Goal: Information Seeking & Learning: Learn about a topic

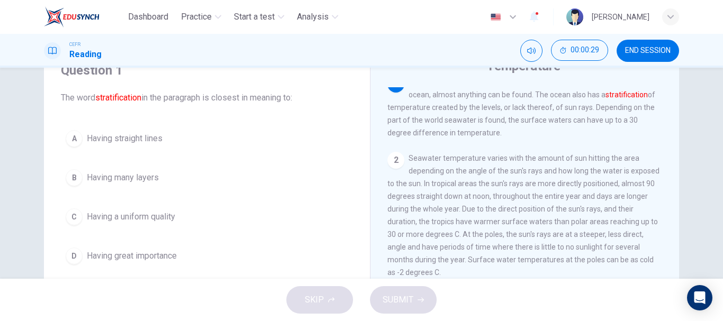
scroll to position [49, 0]
click at [532, 95] on span "Temperature is a large factor in the habitat and behaviors of all life. In the …" at bounding box center [522, 106] width 268 height 59
drag, startPoint x: 532, startPoint y: 95, endPoint x: 556, endPoint y: 104, distance: 25.8
click at [556, 104] on span "Temperature is a large factor in the habitat and behaviors of all life. In the …" at bounding box center [522, 106] width 268 height 59
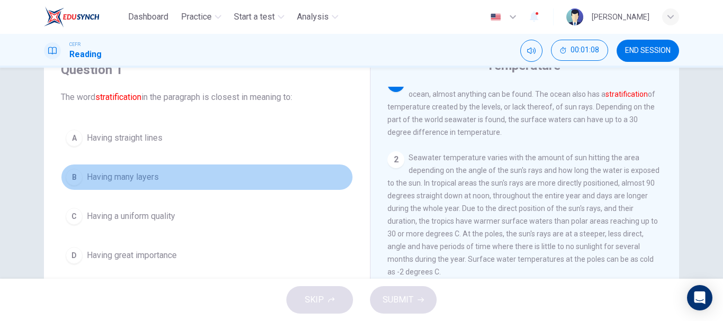
click at [129, 179] on span "Having many layers" at bounding box center [123, 177] width 72 height 13
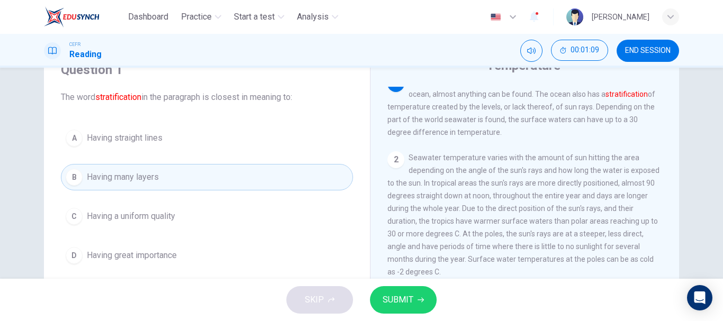
click at [396, 307] on span "SUBMIT" at bounding box center [398, 300] width 31 height 15
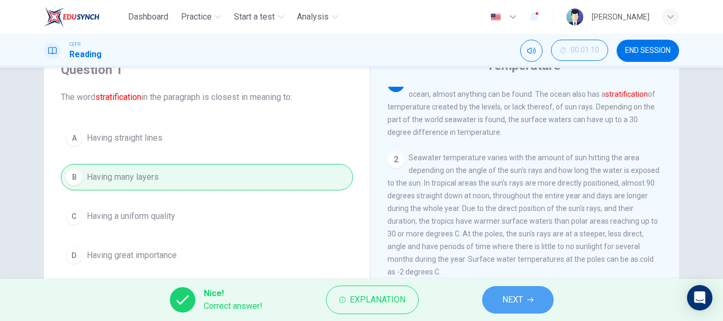
click at [520, 301] on span "NEXT" at bounding box center [512, 300] width 21 height 15
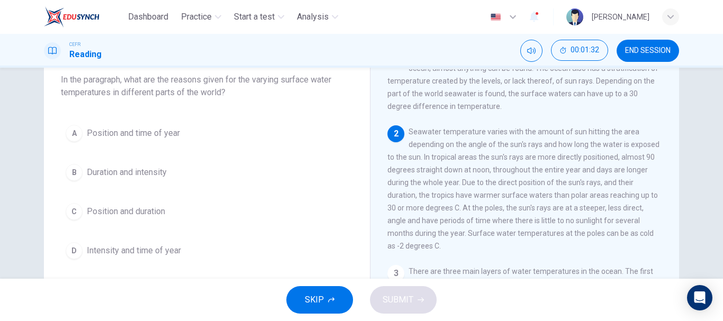
scroll to position [67, 0]
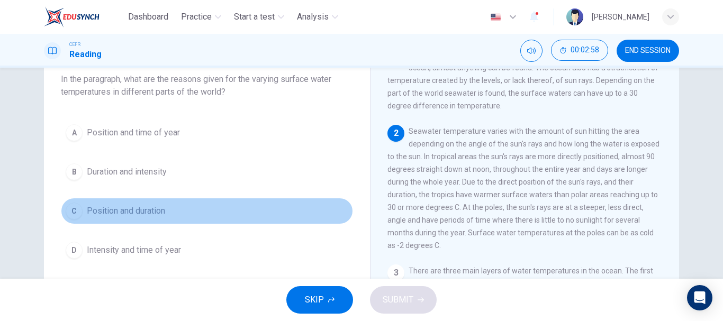
click at [141, 211] on span "Position and duration" at bounding box center [126, 211] width 78 height 13
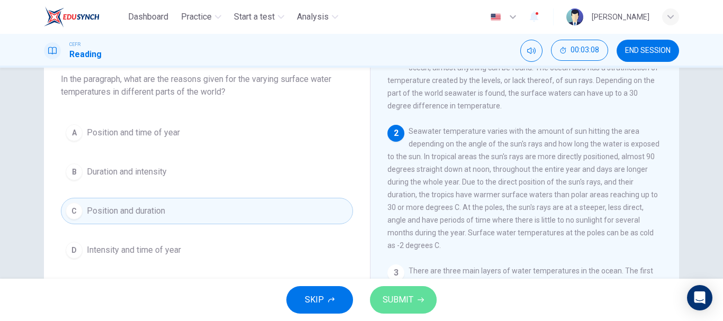
click at [402, 300] on span "SUBMIT" at bounding box center [398, 300] width 31 height 15
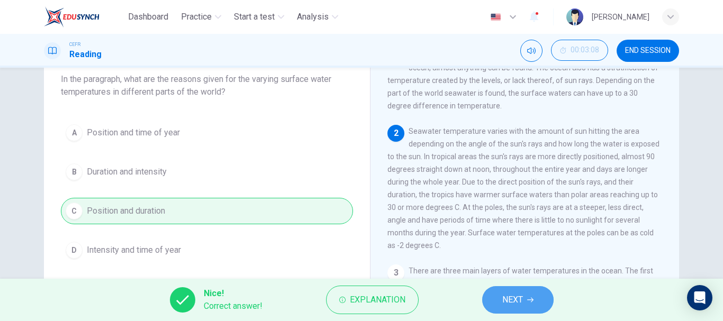
click at [509, 294] on span "NEXT" at bounding box center [512, 300] width 21 height 15
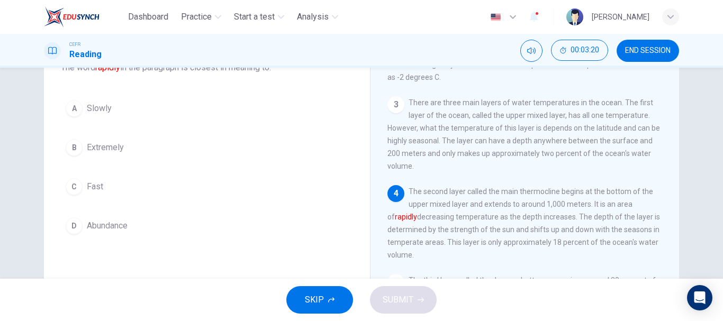
scroll to position [82, 0]
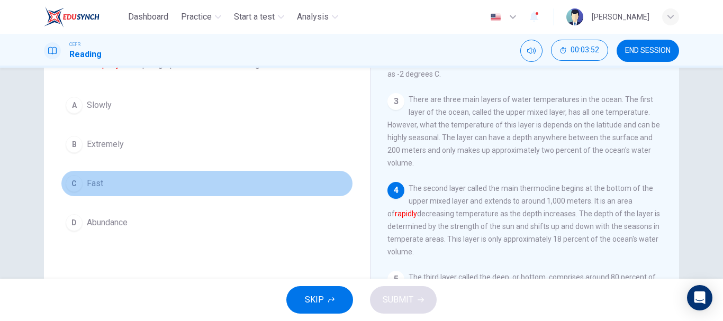
click at [92, 182] on span "Fast" at bounding box center [95, 183] width 16 height 13
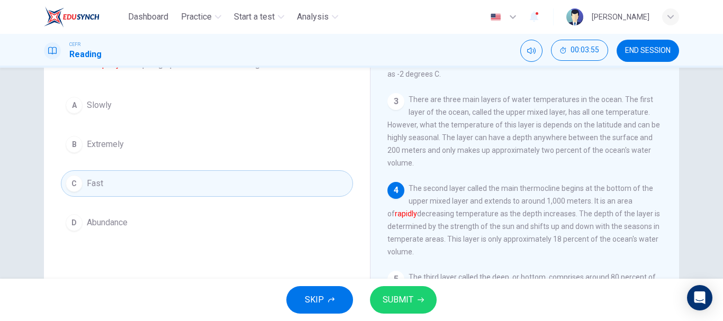
click at [412, 296] on span "SUBMIT" at bounding box center [398, 300] width 31 height 15
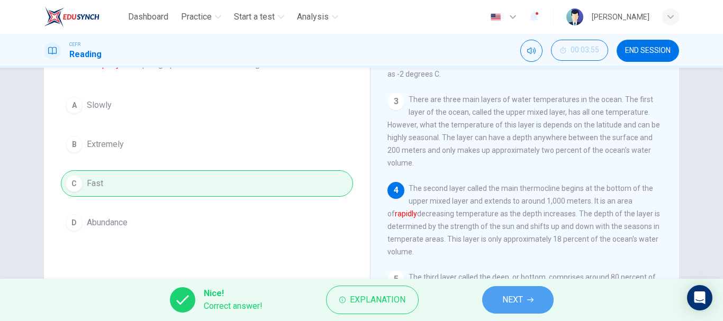
click at [521, 305] on span "NEXT" at bounding box center [512, 300] width 21 height 15
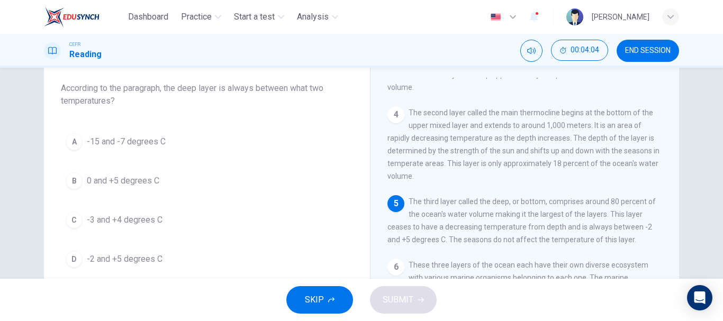
scroll to position [57, 0]
click at [129, 249] on button "D -2 and +5 degrees C" at bounding box center [207, 260] width 292 height 26
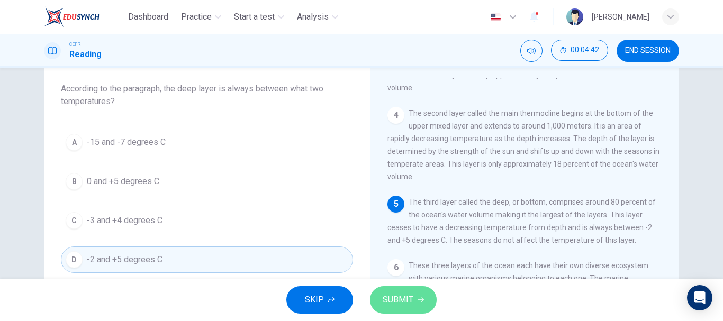
click at [401, 294] on span "SUBMIT" at bounding box center [398, 300] width 31 height 15
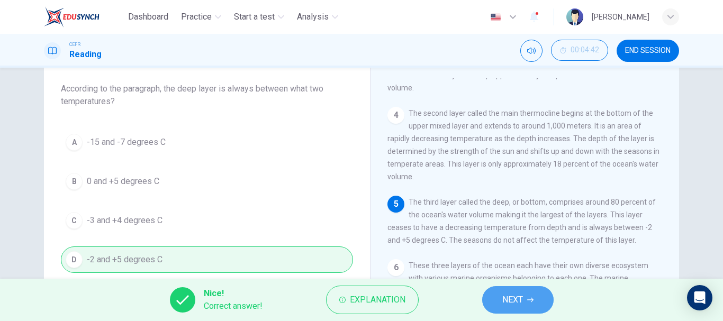
click at [523, 305] on span "NEXT" at bounding box center [512, 300] width 21 height 15
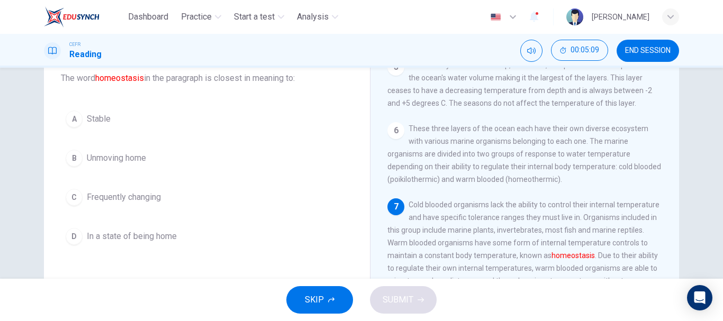
scroll to position [67, 0]
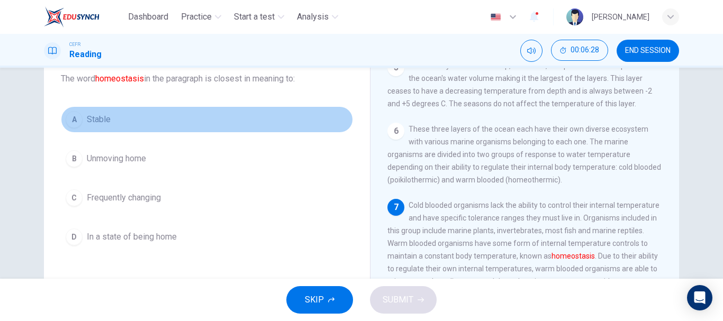
click at [202, 113] on button "A Stable" at bounding box center [207, 119] width 292 height 26
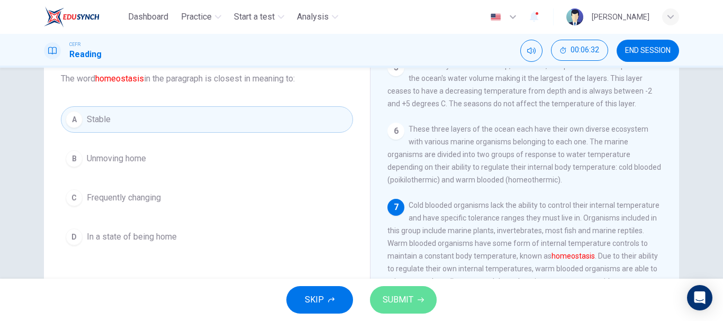
click at [415, 306] on button "SUBMIT" at bounding box center [403, 300] width 67 height 28
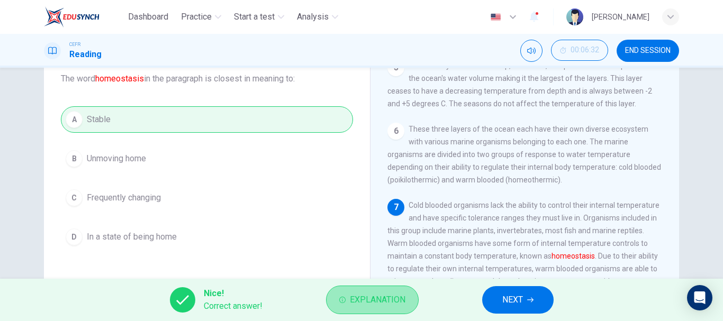
click at [388, 296] on span "Explanation" at bounding box center [378, 300] width 56 height 15
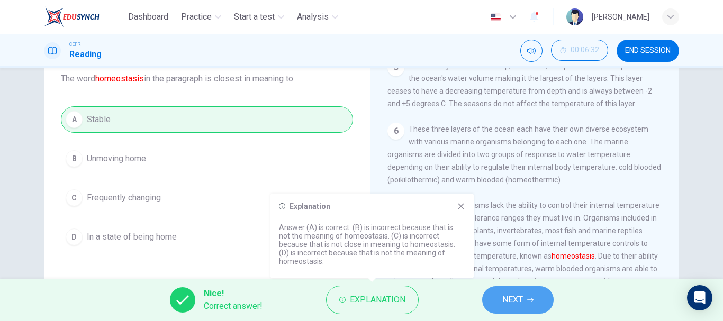
click at [513, 303] on span "NEXT" at bounding box center [512, 300] width 21 height 15
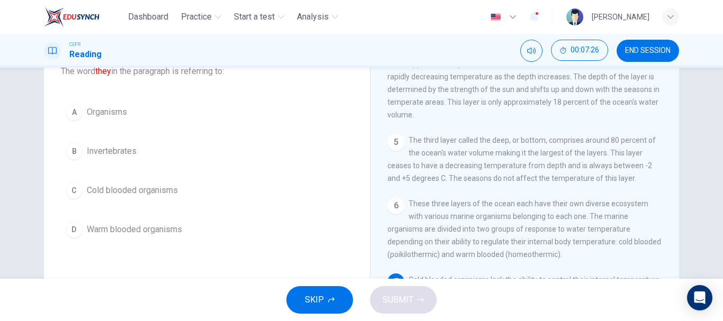
scroll to position [76, 0]
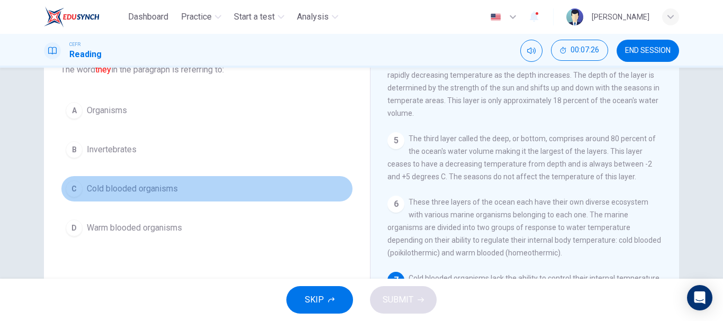
click at [154, 184] on span "Cold blooded organisms" at bounding box center [132, 189] width 91 height 13
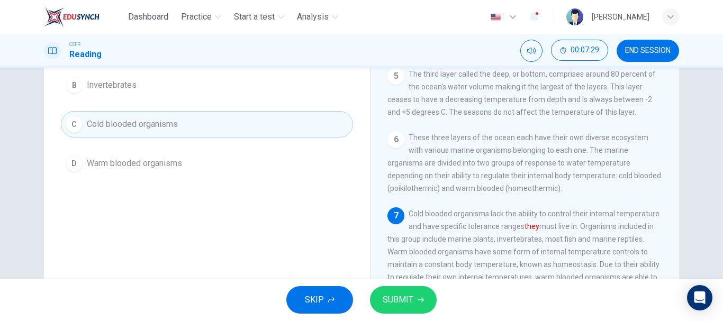
scroll to position [141, 0]
click at [411, 299] on span "SUBMIT" at bounding box center [398, 300] width 31 height 15
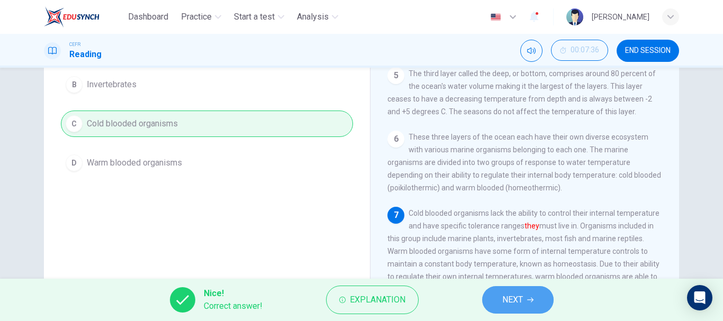
click at [513, 303] on span "NEXT" at bounding box center [512, 300] width 21 height 15
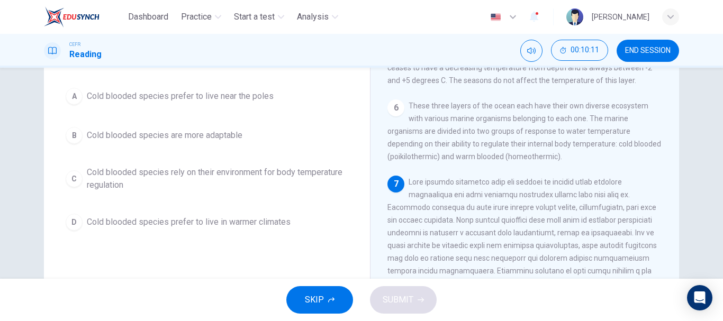
scroll to position [90, 0]
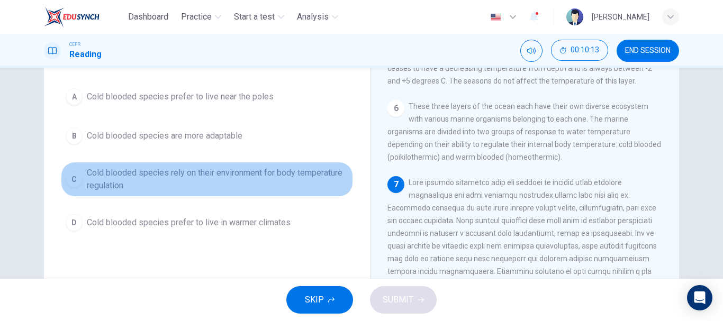
click at [291, 175] on span "Cold blooded species rely on their environment for body temperature regulation" at bounding box center [218, 179] width 262 height 25
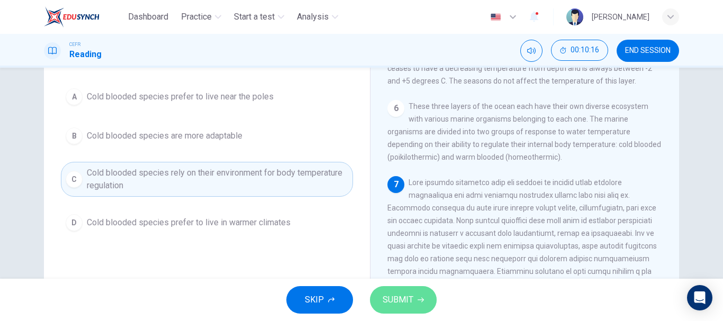
click at [399, 294] on span "SUBMIT" at bounding box center [398, 300] width 31 height 15
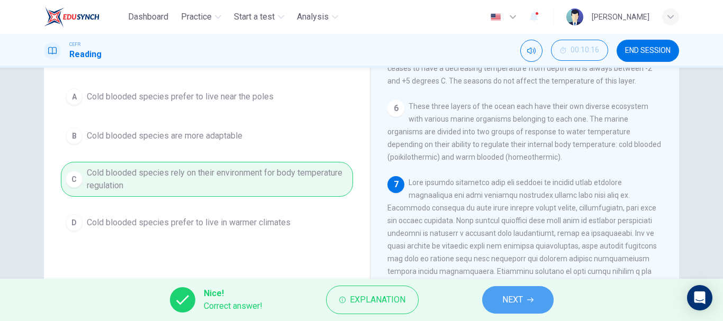
click at [518, 290] on button "NEXT" at bounding box center [517, 300] width 71 height 28
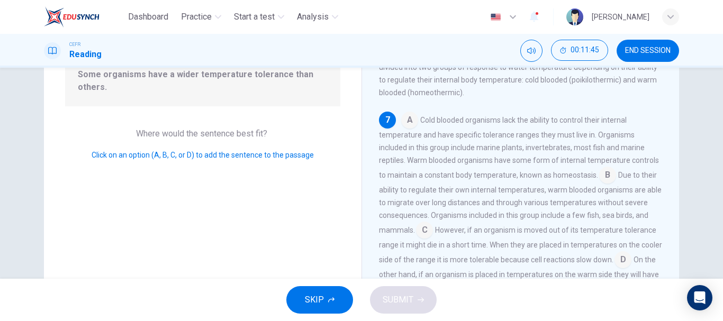
scroll to position [121, 0]
click at [423, 239] on input at bounding box center [424, 230] width 17 height 17
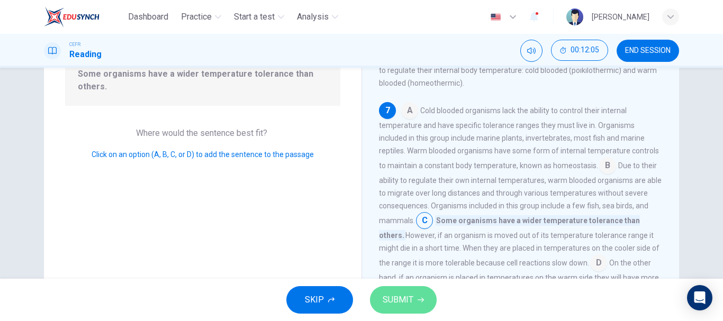
click at [399, 295] on span "SUBMIT" at bounding box center [398, 300] width 31 height 15
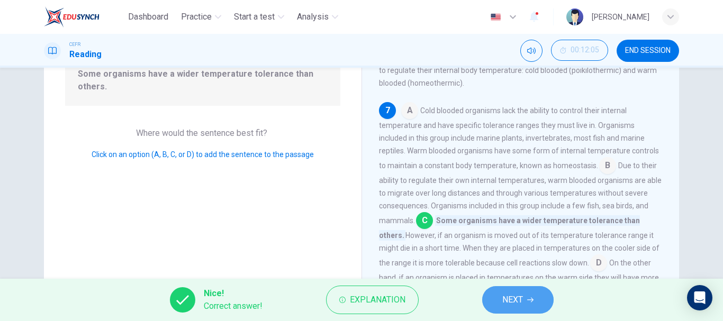
click at [507, 296] on span "NEXT" at bounding box center [512, 300] width 21 height 15
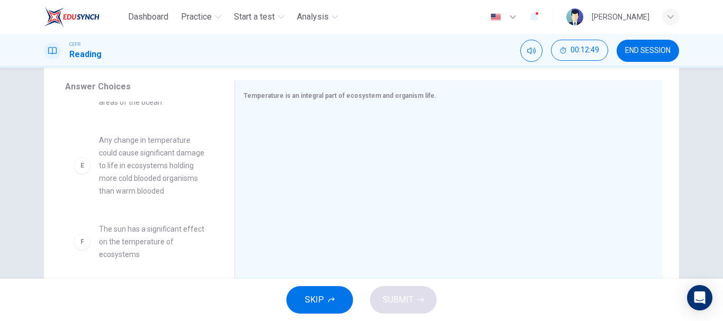
scroll to position [273, 0]
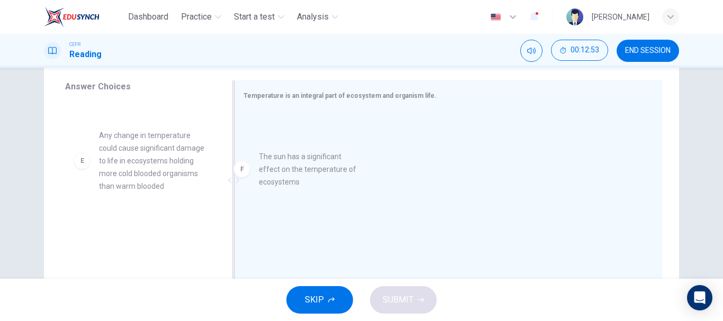
drag, startPoint x: 139, startPoint y: 236, endPoint x: 313, endPoint y: 118, distance: 210.4
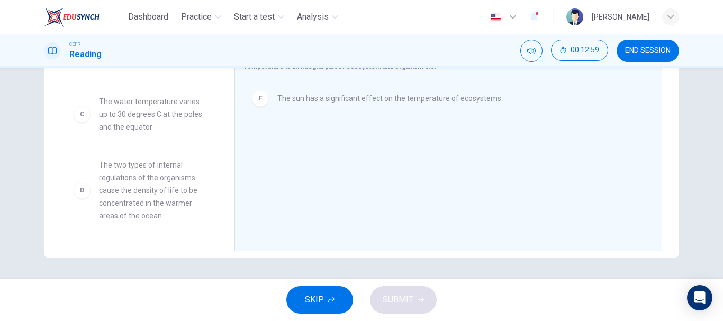
scroll to position [127, 0]
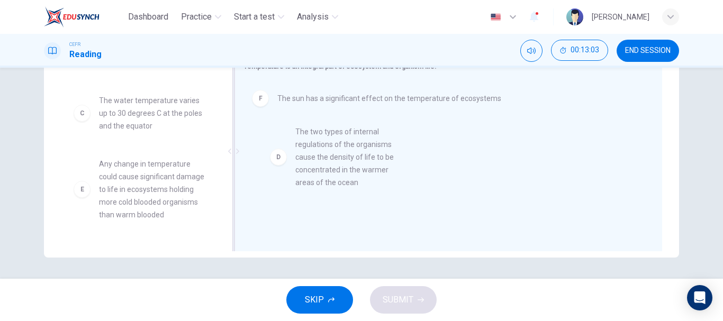
drag, startPoint x: 149, startPoint y: 189, endPoint x: 350, endPoint y: 155, distance: 203.5
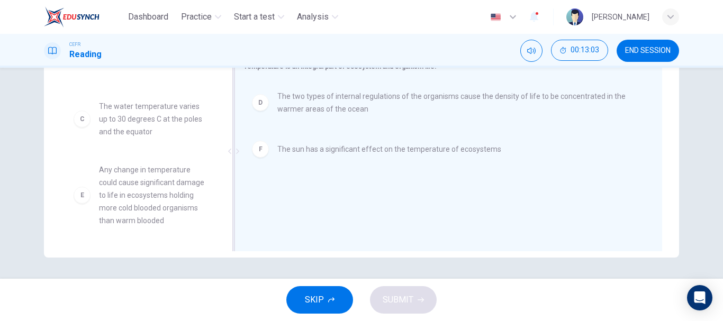
scroll to position [121, 0]
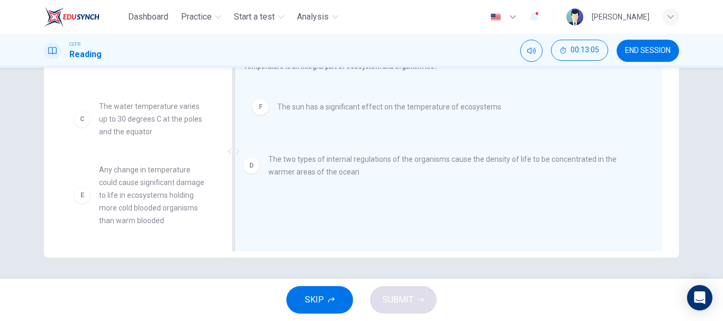
drag, startPoint x: 316, startPoint y: 96, endPoint x: 309, endPoint y: 164, distance: 68.6
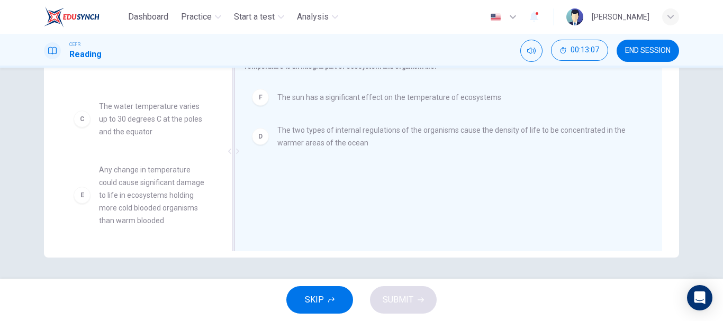
drag, startPoint x: 308, startPoint y: 161, endPoint x: 311, endPoint y: 95, distance: 66.8
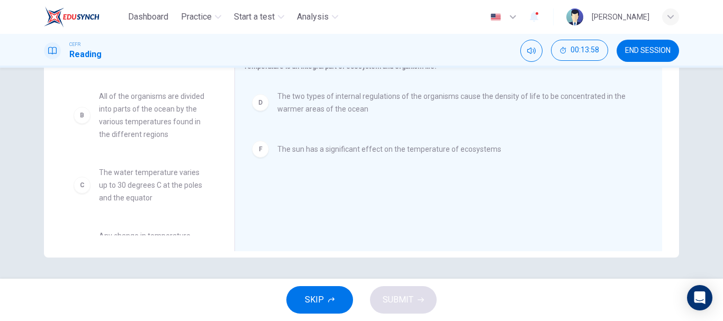
scroll to position [55, 0]
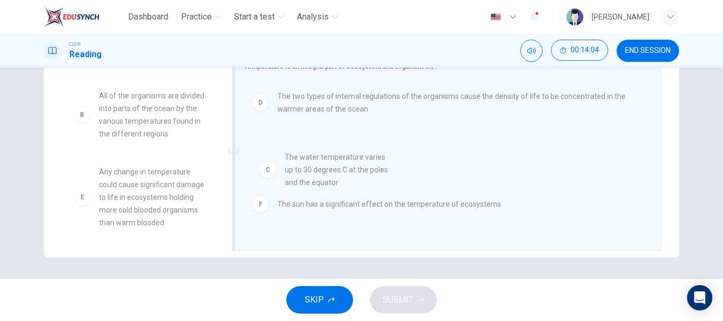
drag, startPoint x: 127, startPoint y: 187, endPoint x: 321, endPoint y: 173, distance: 195.4
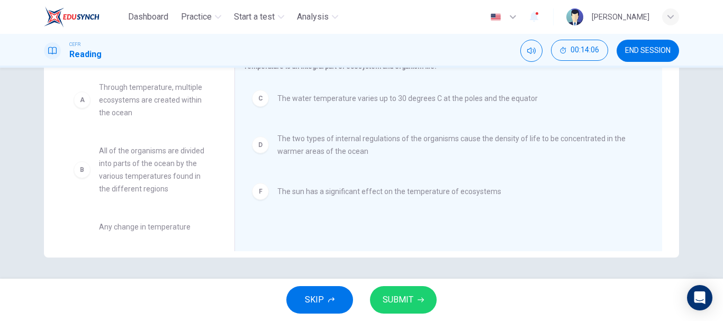
scroll to position [1, 0]
click at [404, 304] on span "SUBMIT" at bounding box center [398, 300] width 31 height 15
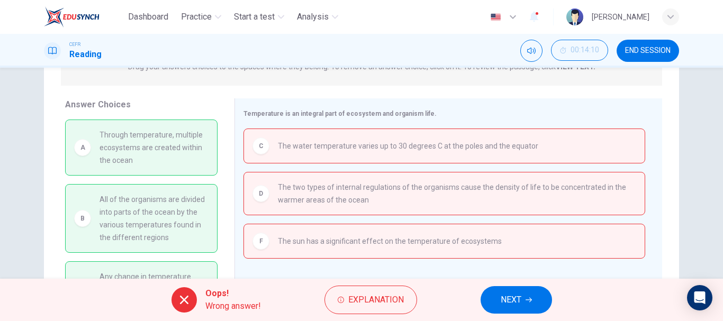
scroll to position [151, 0]
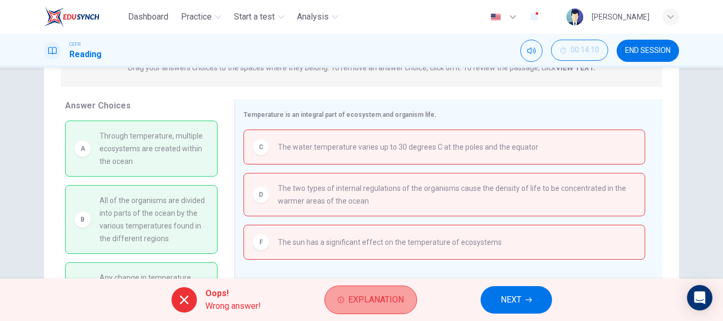
click at [344, 304] on button "Explanation" at bounding box center [371, 300] width 93 height 29
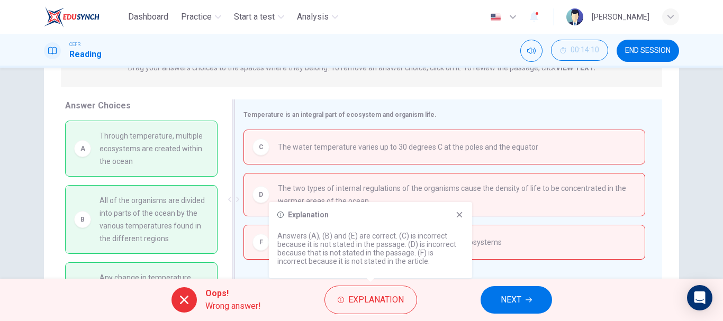
click at [430, 100] on div "Temperature is an integral part of ecosystem and organism life. C The water tem…" at bounding box center [449, 200] width 428 height 200
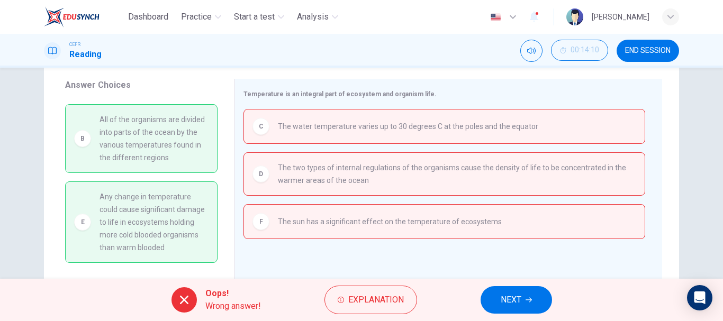
scroll to position [172, 0]
click at [526, 299] on icon "button" at bounding box center [529, 300] width 6 height 6
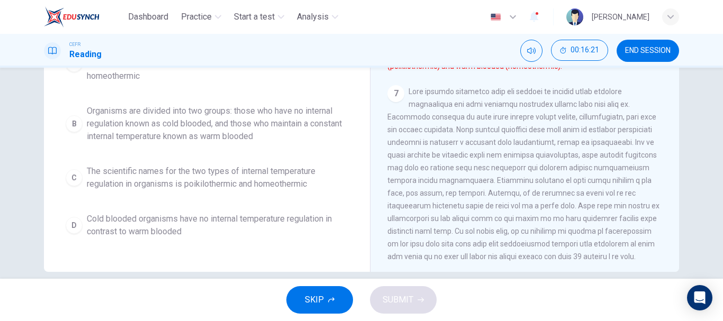
scroll to position [149, 0]
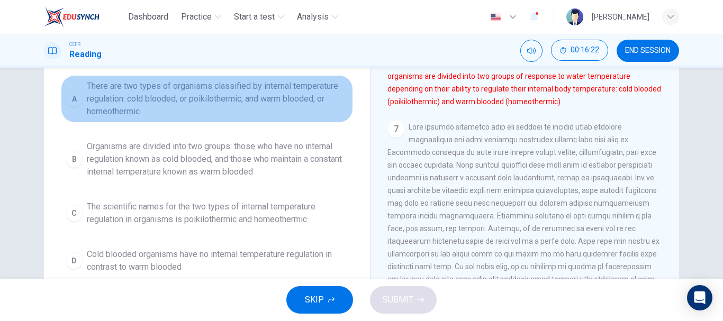
click at [245, 116] on span "There are two types of organisms classified by internal temperature regulation:…" at bounding box center [218, 99] width 262 height 38
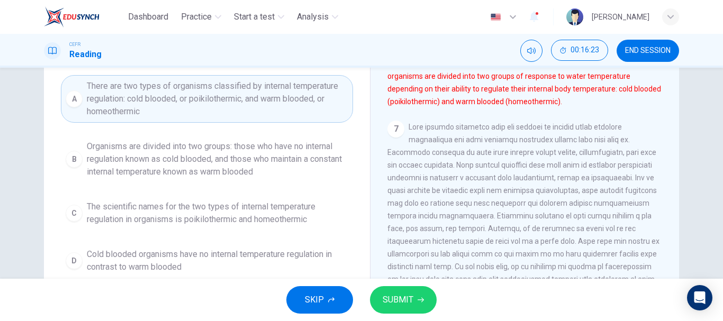
scroll to position [341, 0]
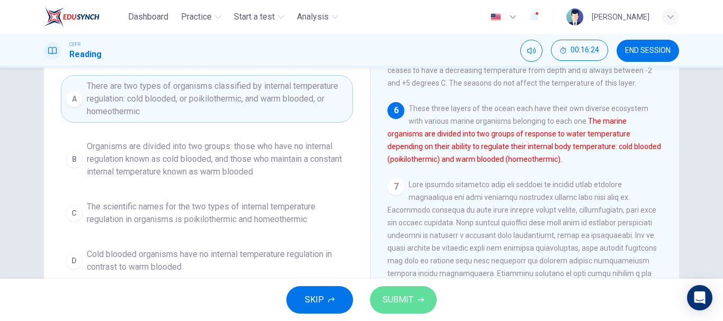
click at [413, 296] on button "SUBMIT" at bounding box center [403, 300] width 67 height 28
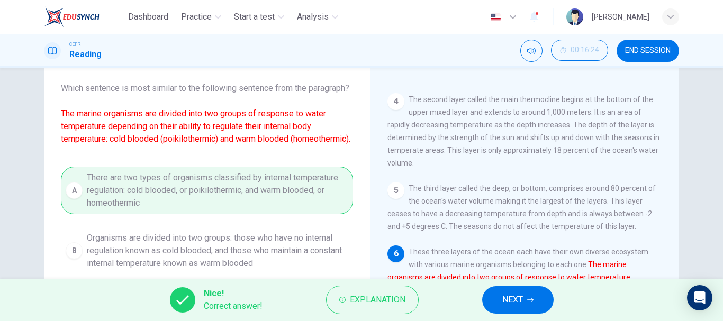
scroll to position [57, 0]
click at [529, 298] on icon "button" at bounding box center [530, 300] width 6 height 6
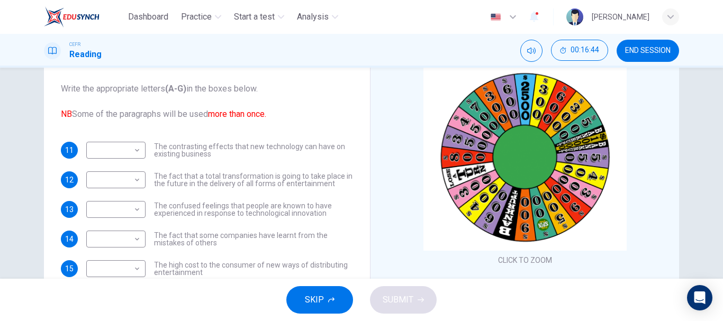
scroll to position [70, 0]
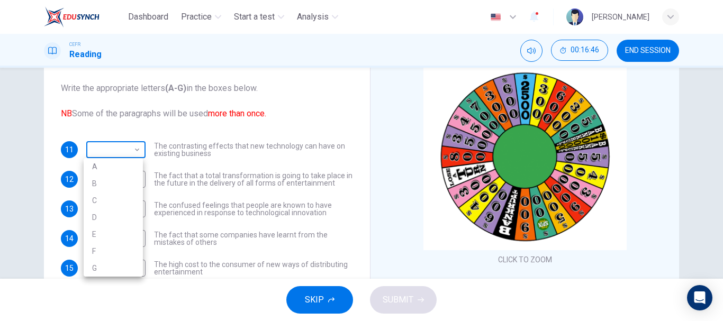
click at [137, 152] on body "Dashboard Practice Start a test Analysis English en ​ [PERSON_NAME] CEFR Readin…" at bounding box center [361, 160] width 723 height 321
click at [137, 152] on div at bounding box center [361, 160] width 723 height 321
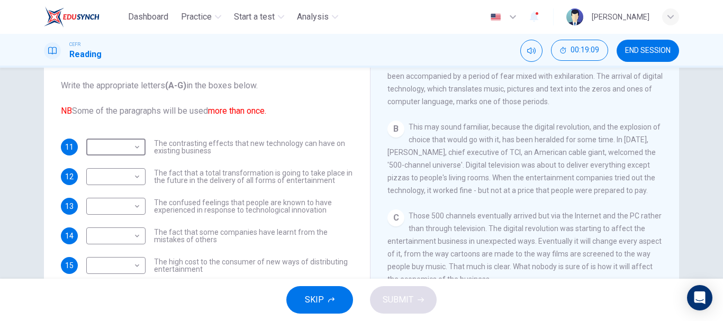
scroll to position [216, 0]
click at [451, 185] on span "This may sound familiar, because the digital revolution, and the explosion of c…" at bounding box center [524, 158] width 273 height 72
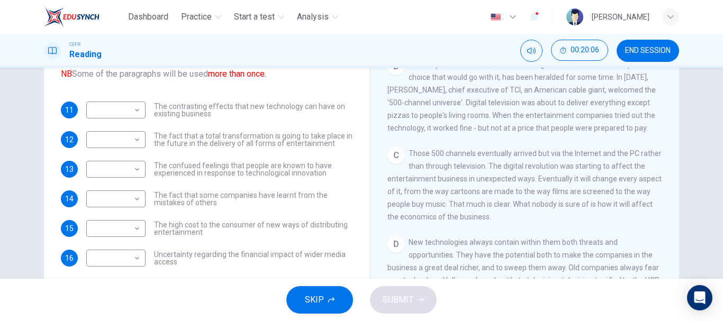
scroll to position [241, 0]
click at [651, 54] on span "END SESSION" at bounding box center [648, 51] width 46 height 8
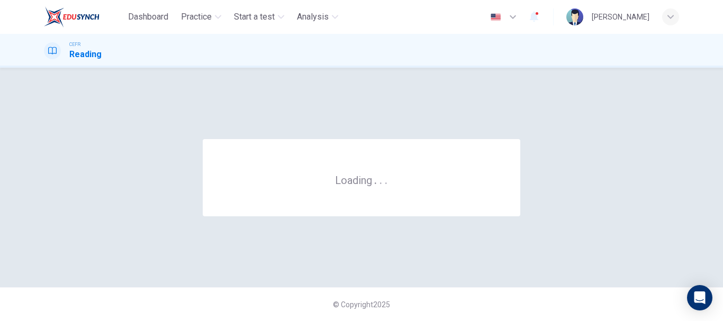
scroll to position [0, 0]
